Goal: Transaction & Acquisition: Purchase product/service

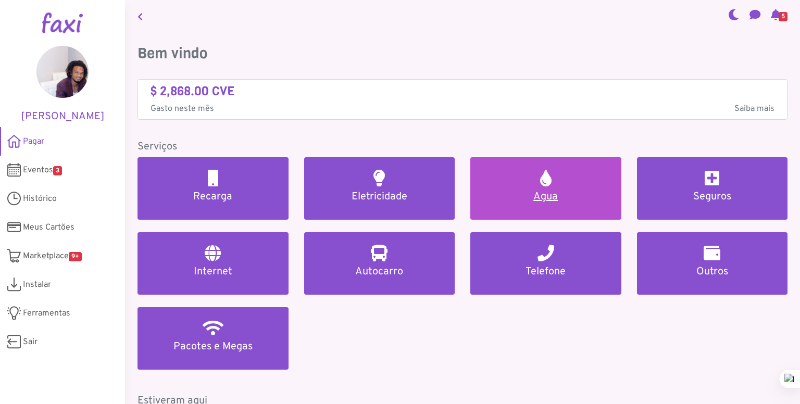
click at [517, 191] on h5 "Agua" at bounding box center [546, 197] width 126 height 12
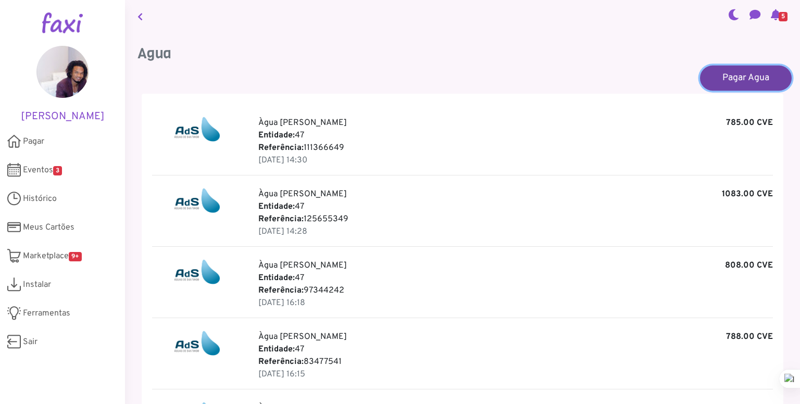
click at [733, 83] on link "Pagar Agua" at bounding box center [746, 77] width 92 height 25
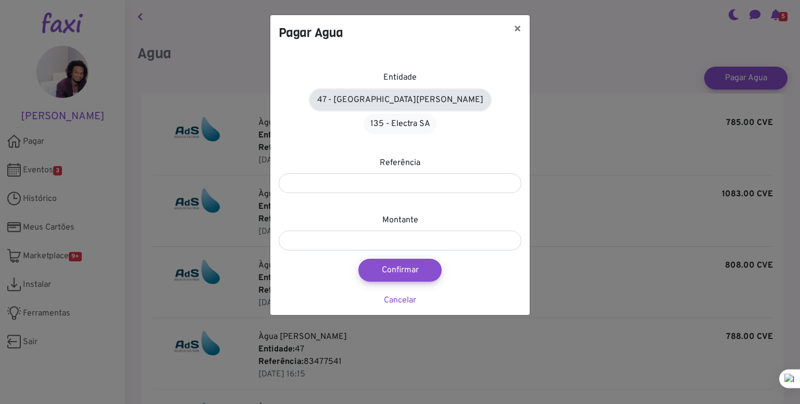
click at [367, 98] on link "47 - Àgua de Santiago" at bounding box center [400, 100] width 180 height 20
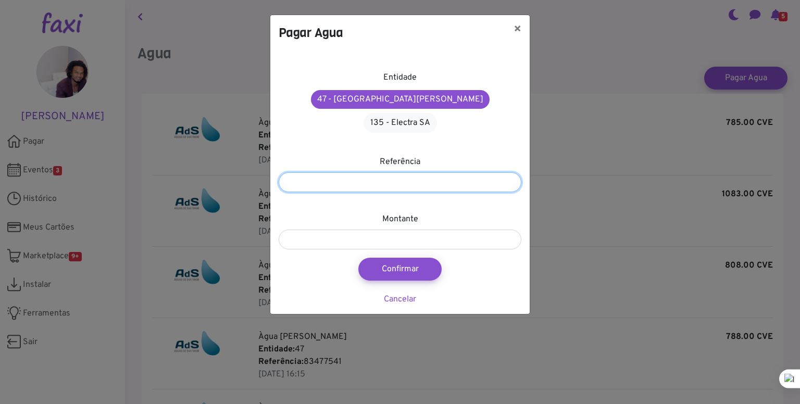
click at [406, 172] on input "number" at bounding box center [400, 182] width 243 height 20
type input "*********"
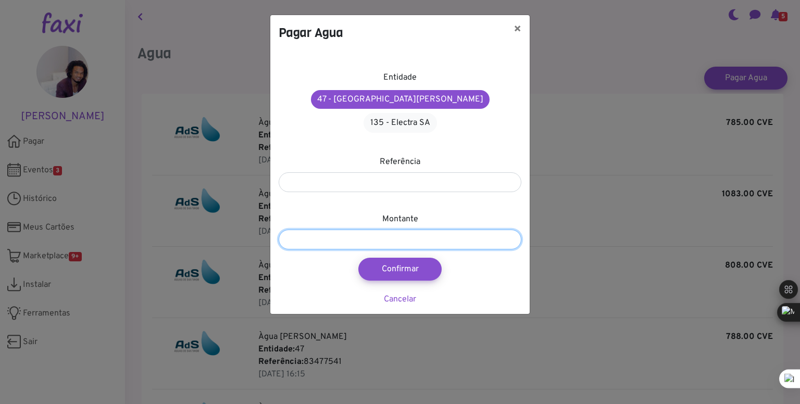
click at [406, 230] on input "number" at bounding box center [400, 240] width 243 height 20
type input "***"
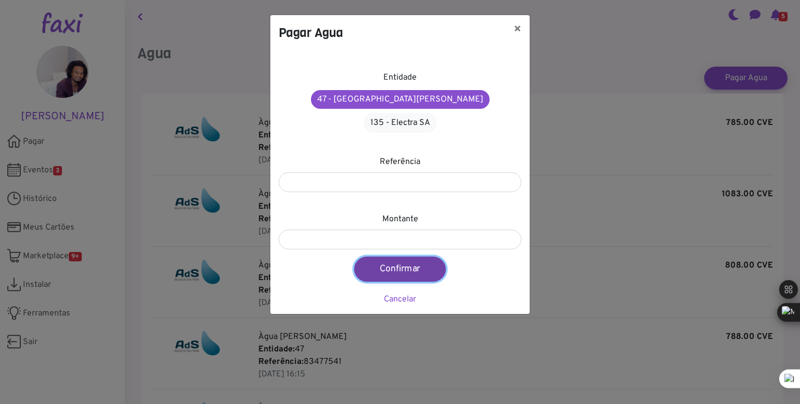
click at [408, 257] on button "Confirmar" at bounding box center [400, 269] width 92 height 25
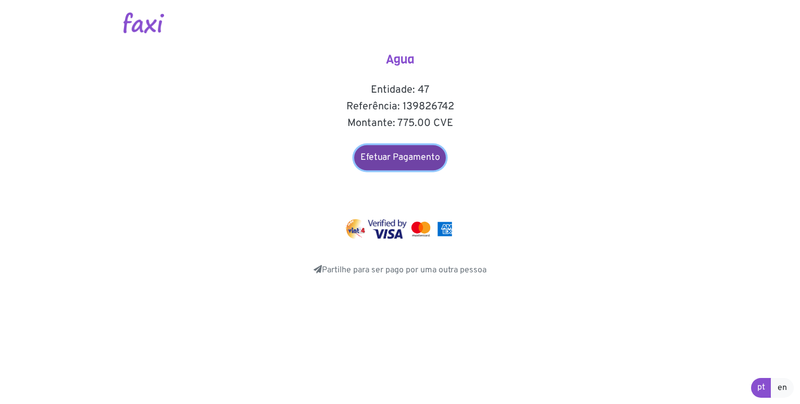
click at [408, 154] on link "Efetuar Pagamento" at bounding box center [400, 157] width 92 height 25
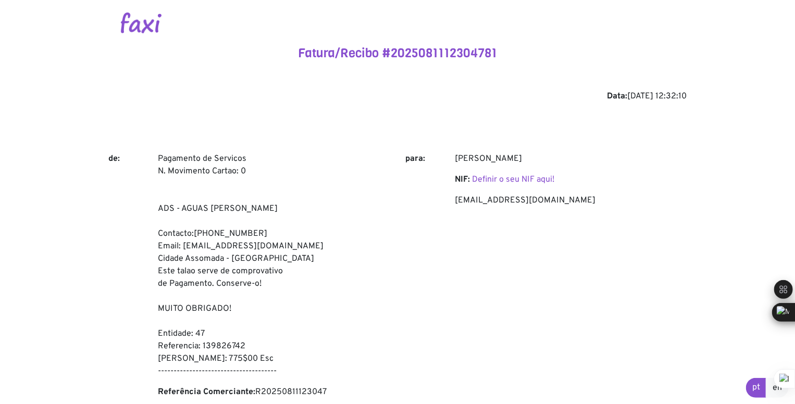
click at [435, 266] on div "para:" at bounding box center [421, 280] width 49 height 254
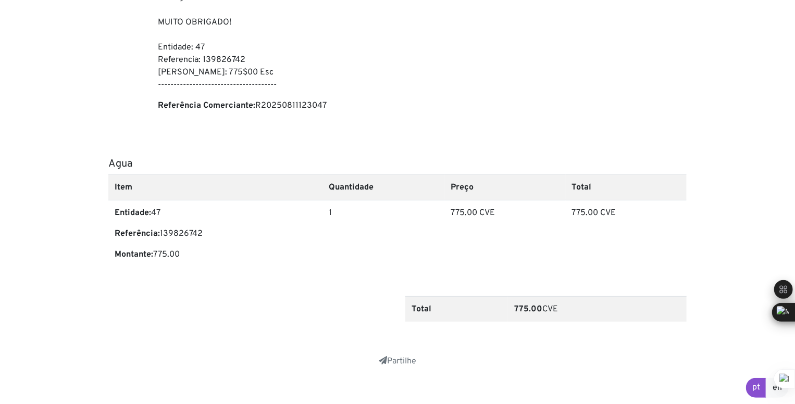
scroll to position [299, 0]
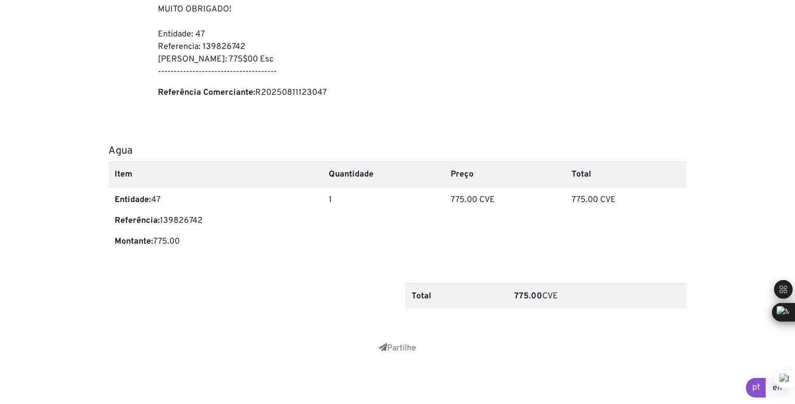
click at [479, 298] on th "Total" at bounding box center [456, 296] width 103 height 26
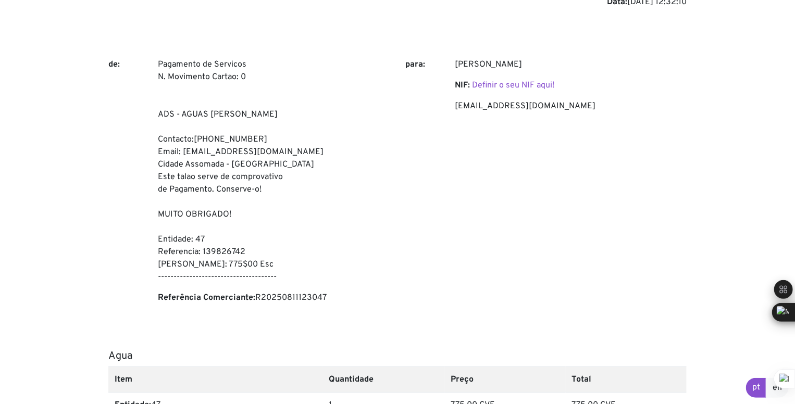
scroll to position [260, 0]
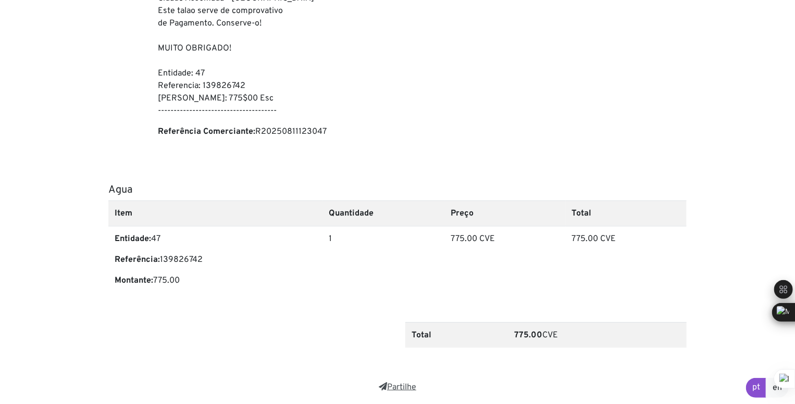
click at [406, 388] on link "Partilhe" at bounding box center [397, 387] width 37 height 10
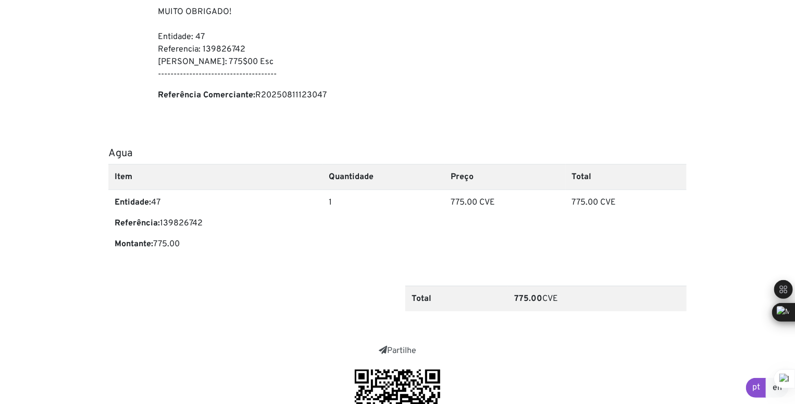
scroll to position [435, 0]
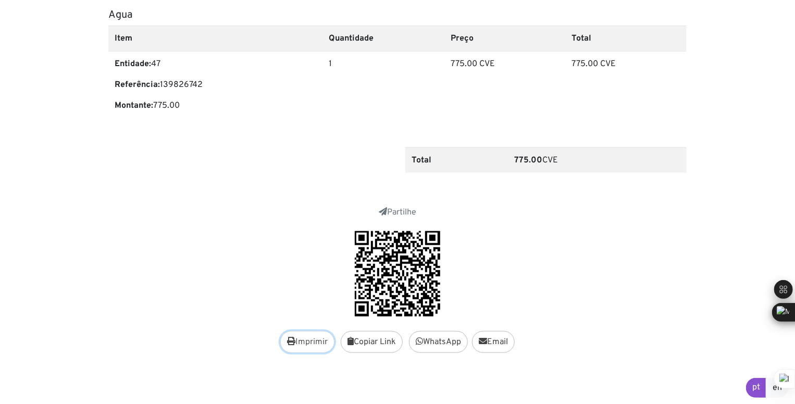
click at [313, 342] on button "Imprimir" at bounding box center [307, 342] width 54 height 22
